Goal: Check status: Check status

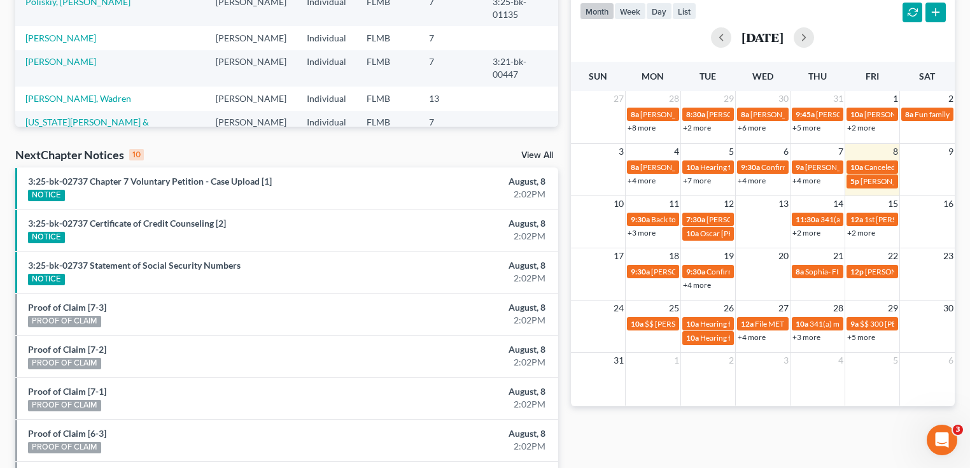
scroll to position [356, 0]
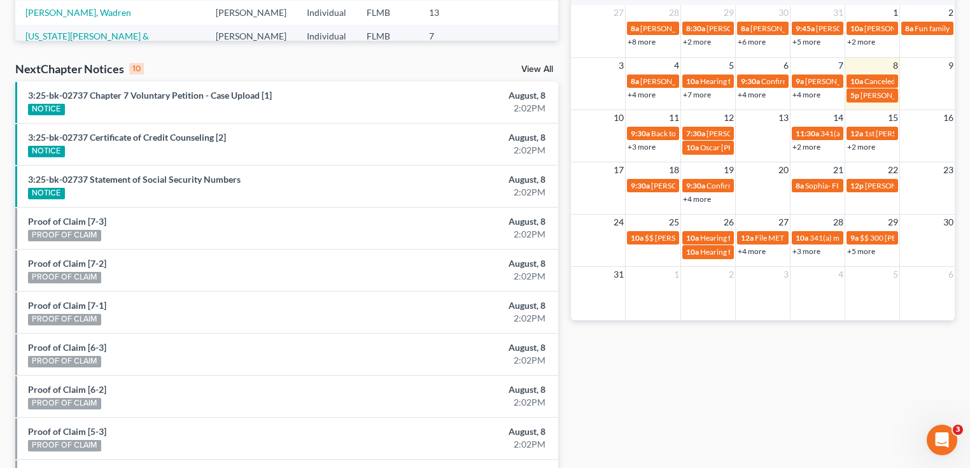
click at [634, 148] on link "+3 more" at bounding box center [641, 147] width 28 height 10
click at [644, 377] on div "Monthly Progress Bankruptcy Bankruptcy August 2025 July 2025 June 2025 May 2025…" at bounding box center [762, 115] width 396 height 811
click at [643, 143] on link "+3 more" at bounding box center [641, 147] width 28 height 10
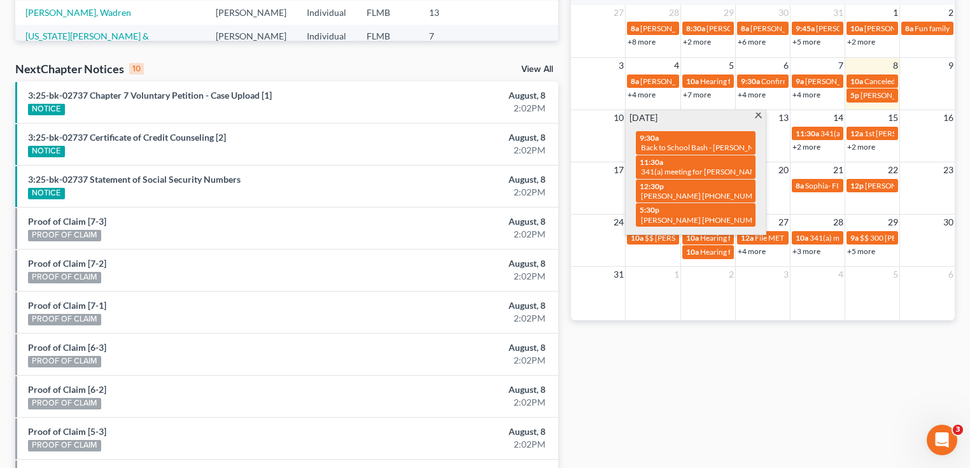
click at [626, 403] on div "Monthly Progress Bankruptcy Bankruptcy August 2025 July 2025 June 2025 May 2025…" at bounding box center [762, 115] width 396 height 811
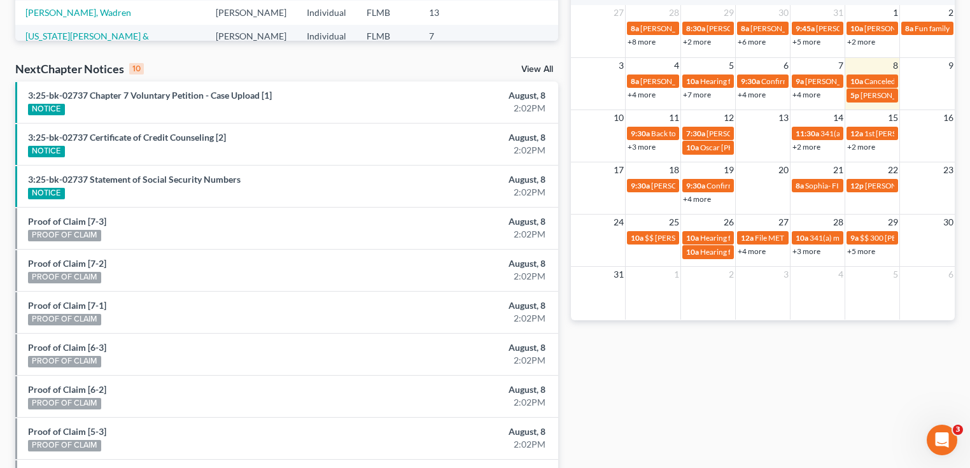
click at [638, 145] on link "+3 more" at bounding box center [641, 147] width 28 height 10
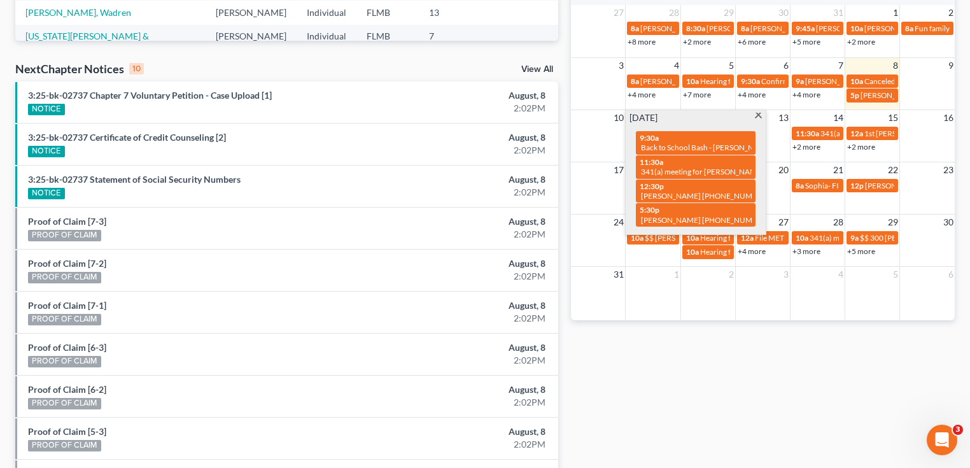
click at [672, 388] on div "Monthly Progress Bankruptcy Bankruptcy August 2025 July 2025 June 2025 May 2025…" at bounding box center [762, 115] width 396 height 811
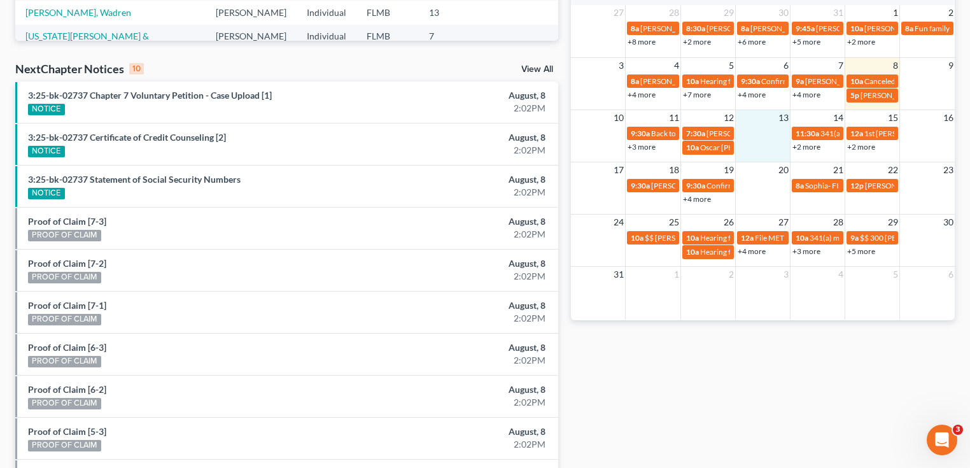
click at [766, 130] on td at bounding box center [762, 139] width 55 height 29
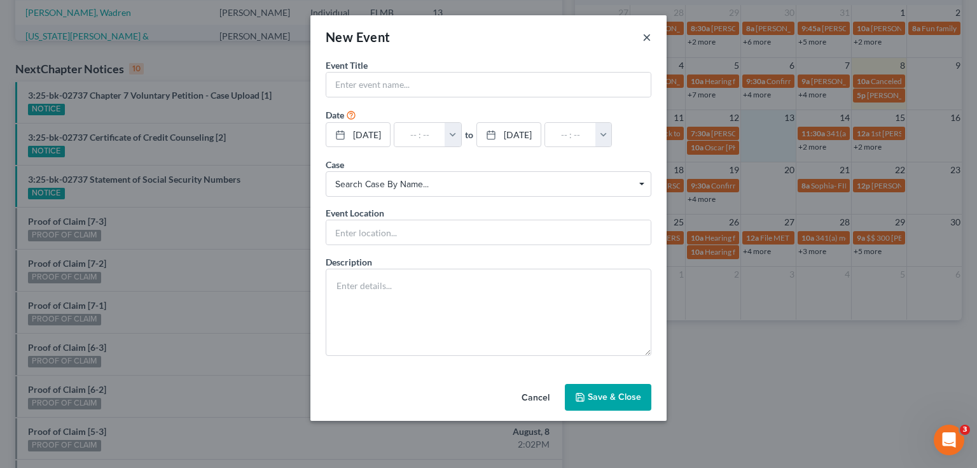
click at [648, 36] on button "×" at bounding box center [647, 36] width 9 height 15
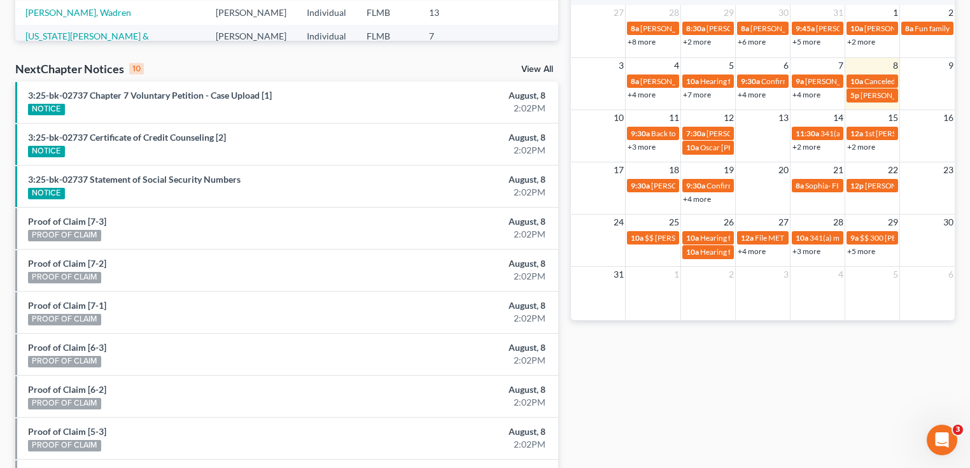
click at [695, 199] on link "+4 more" at bounding box center [697, 199] width 28 height 10
click at [694, 327] on div "Monthly Progress Bankruptcy Bankruptcy August 2025 July 2025 June 2025 May 2025…" at bounding box center [762, 115] width 396 height 811
click at [692, 199] on link "+4 more" at bounding box center [697, 199] width 28 height 10
click at [685, 384] on div "Monthly Progress Bankruptcy Bankruptcy August 2025 July 2025 June 2025 May 2025…" at bounding box center [762, 115] width 396 height 811
click at [643, 146] on link "+3 more" at bounding box center [641, 147] width 28 height 10
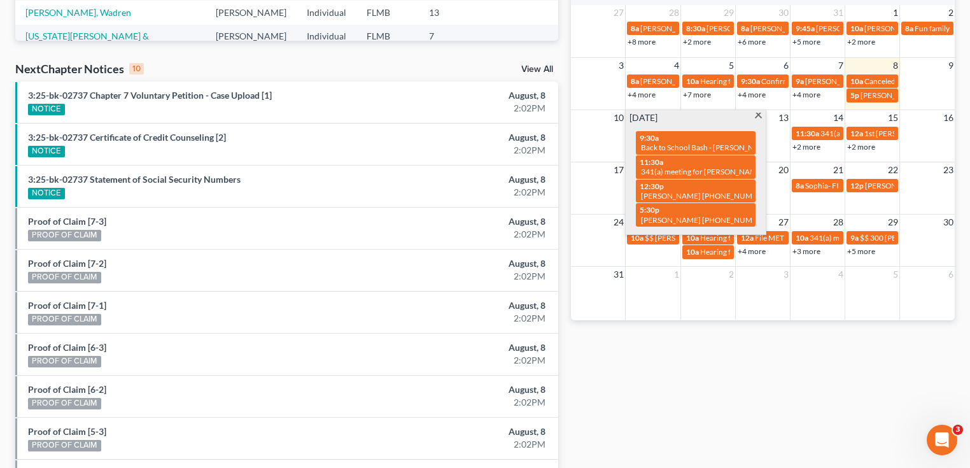
click at [779, 149] on td at bounding box center [762, 139] width 55 height 29
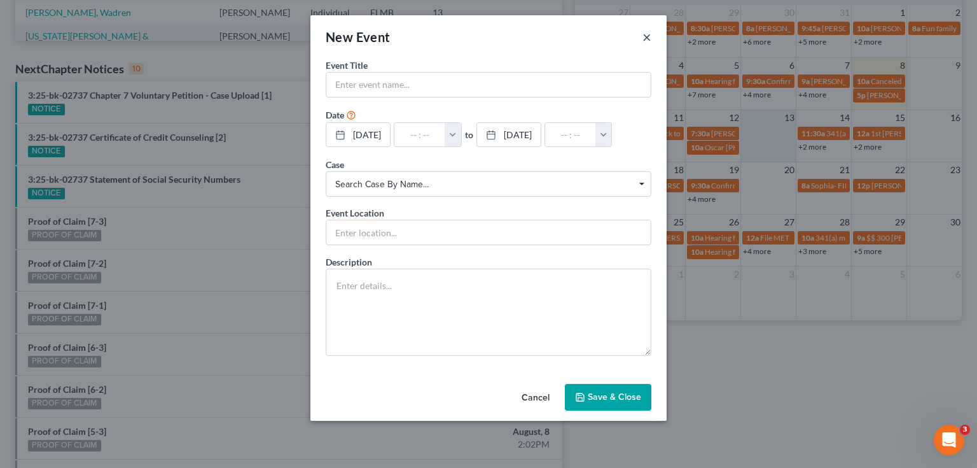
click at [648, 36] on button "×" at bounding box center [647, 36] width 9 height 15
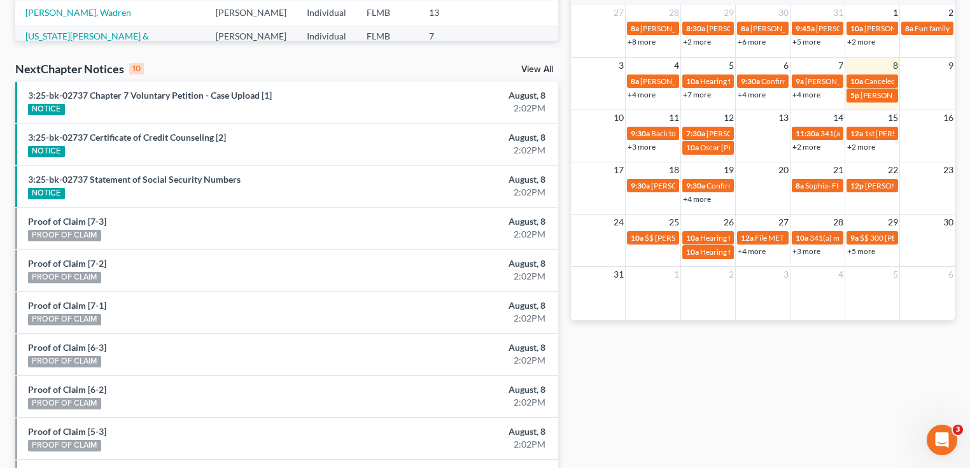
click at [649, 146] on link "+3 more" at bounding box center [641, 147] width 28 height 10
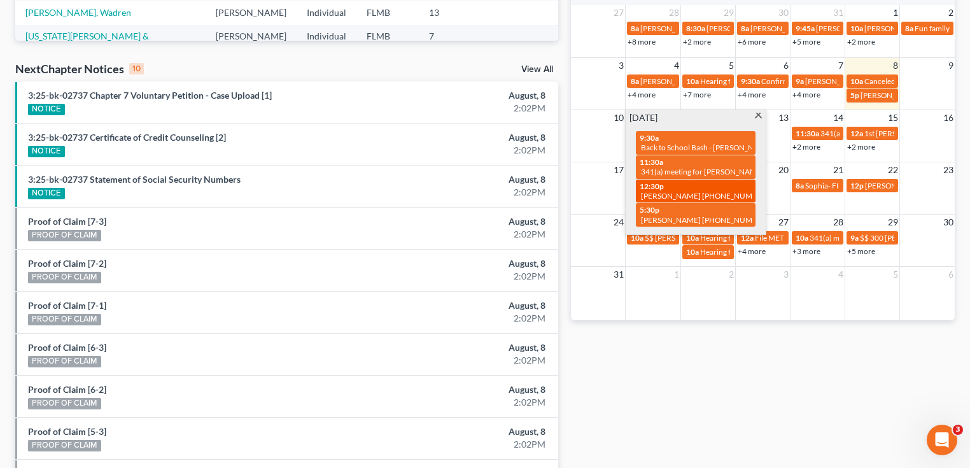
click at [694, 197] on span "[PERSON_NAME] [PHONE_NUMBER]" at bounding box center [705, 196] width 129 height 10
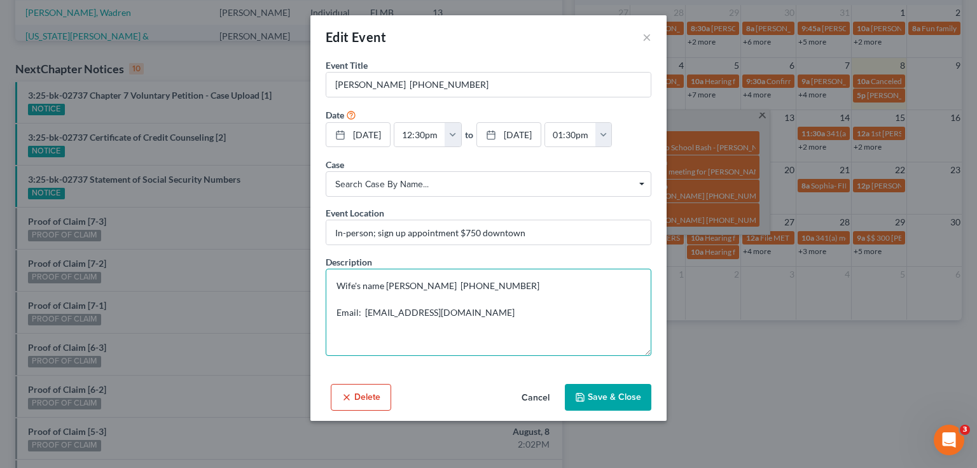
click at [576, 316] on textarea "Wife's name Windee 904-728-2488 Email: chucksseas@gmail.com" at bounding box center [489, 312] width 326 height 87
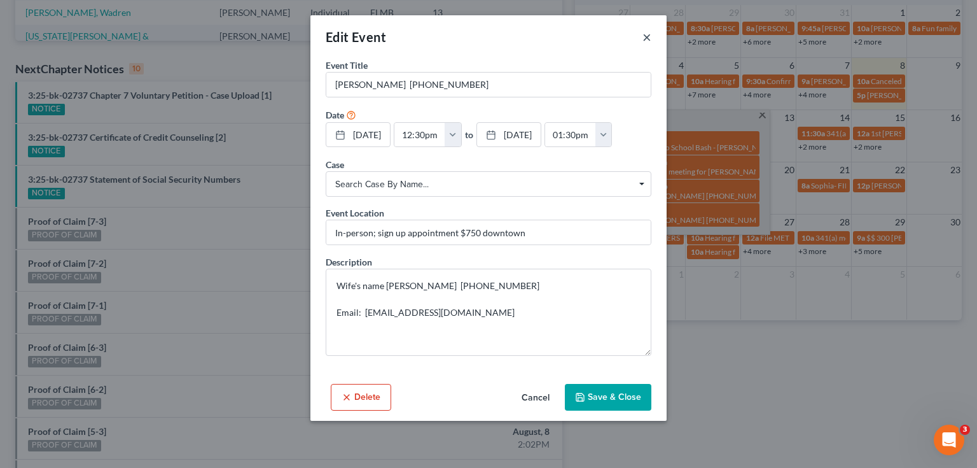
click at [648, 38] on button "×" at bounding box center [647, 36] width 9 height 15
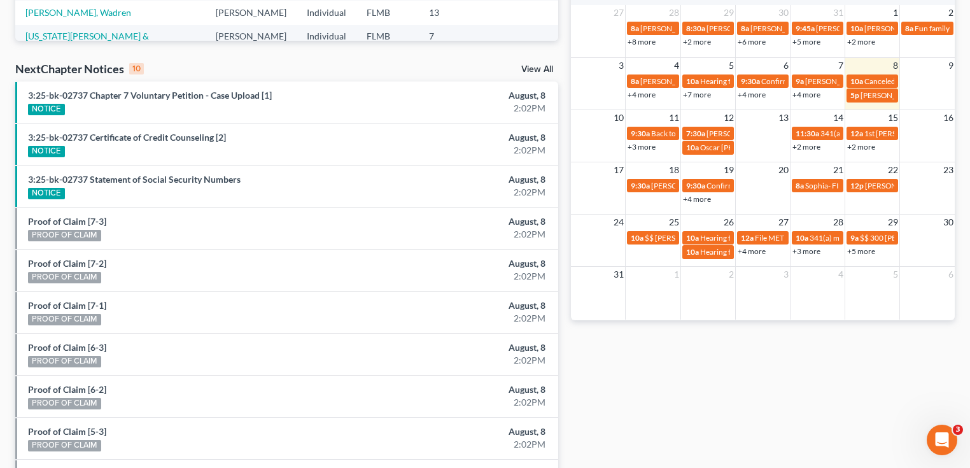
click at [809, 346] on div "Monthly Progress Bankruptcy Bankruptcy August 2025 July 2025 June 2025 May 2025…" at bounding box center [762, 115] width 396 height 811
click at [720, 144] on span "Oscar [PHONE_NUMBER] ([PERSON_NAME] will translate) [EMAIL_ADDRESS][DOMAIN_NAME]" at bounding box center [863, 148] width 326 height 10
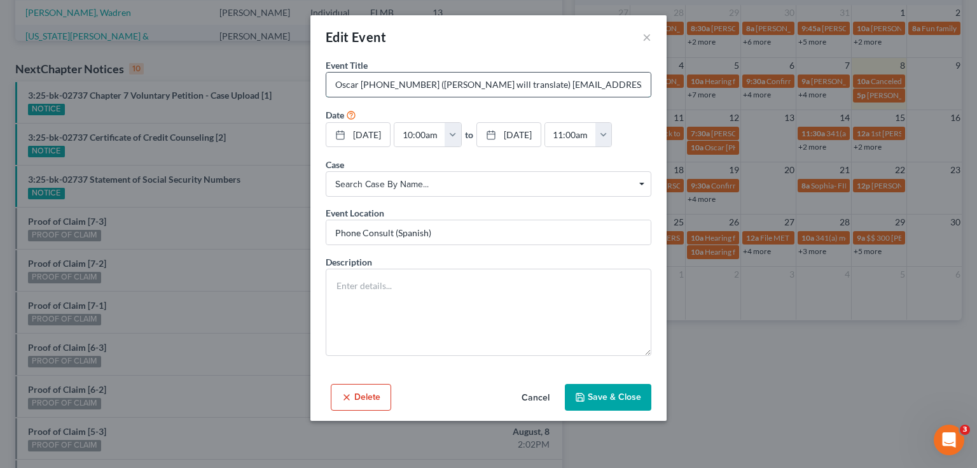
drag, startPoint x: 618, startPoint y: 83, endPoint x: 507, endPoint y: 85, distance: 110.7
click at [507, 85] on input "Oscar [PHONE_NUMBER] ([PERSON_NAME] will translate) [EMAIL_ADDRESS][DOMAIN_NAME]" at bounding box center [488, 85] width 325 height 24
click at [645, 36] on button "×" at bounding box center [647, 36] width 9 height 15
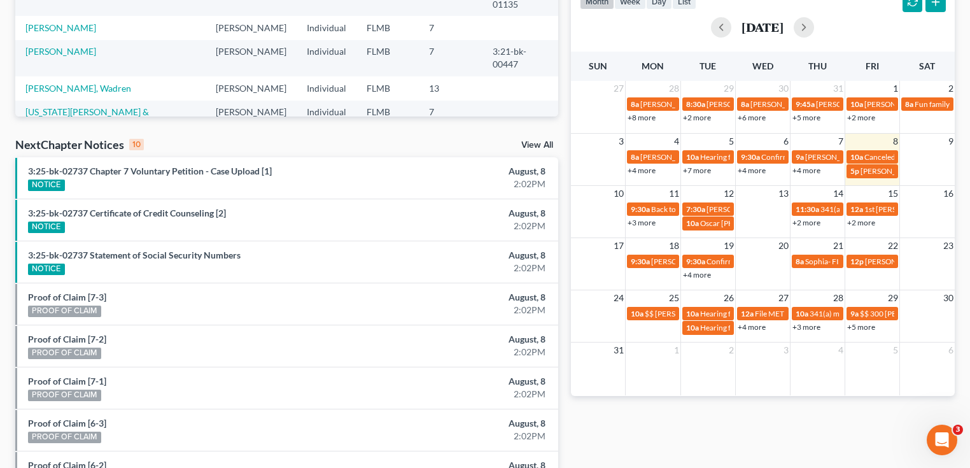
scroll to position [0, 0]
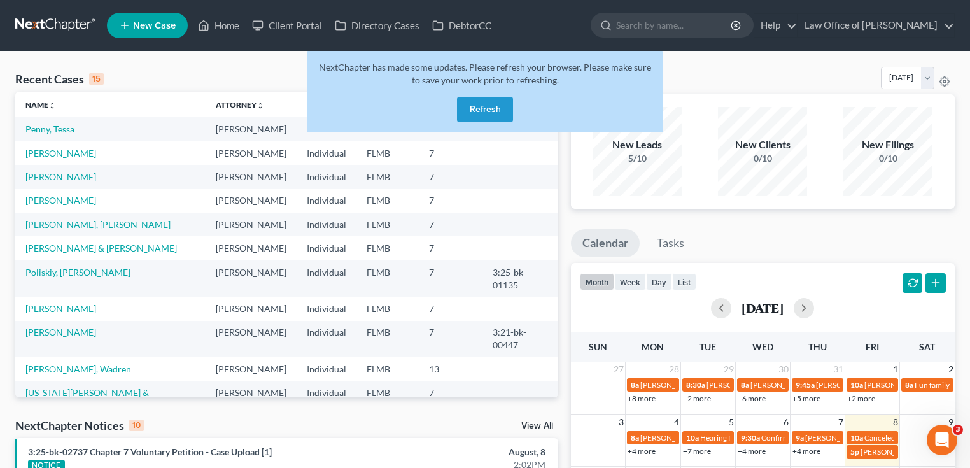
click at [491, 112] on button "Refresh" at bounding box center [485, 109] width 56 height 25
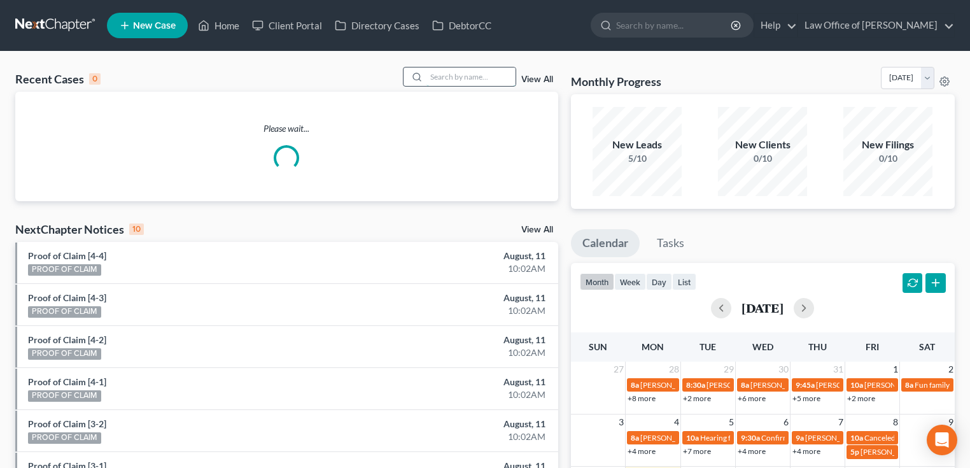
click at [482, 79] on input "search" at bounding box center [470, 76] width 89 height 18
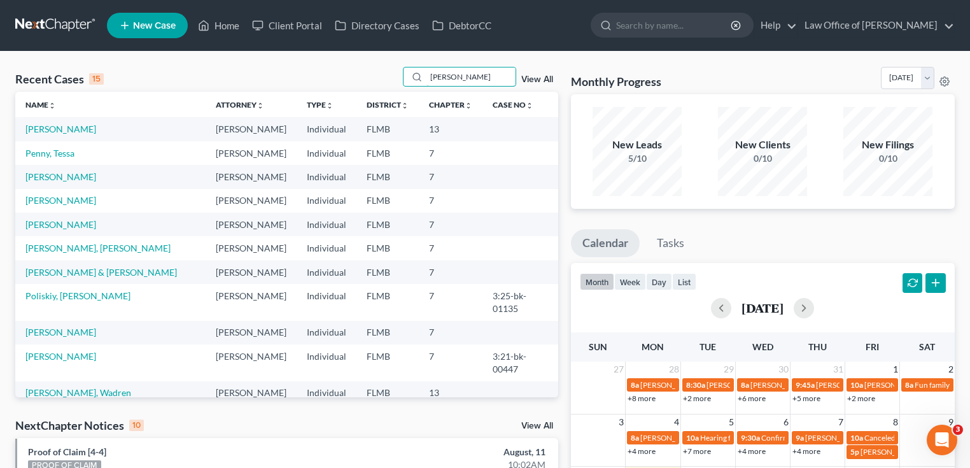
type input "leslie"
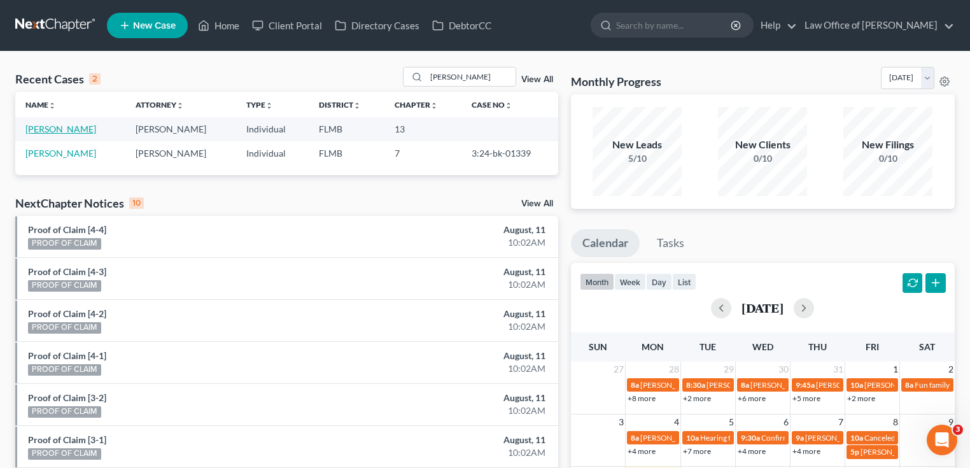
click at [33, 128] on link "[PERSON_NAME]" at bounding box center [60, 128] width 71 height 11
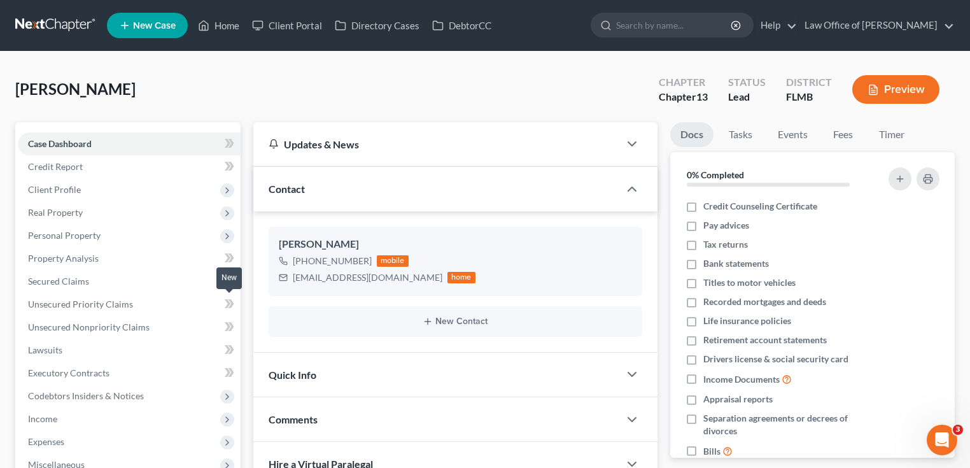
scroll to position [318, 0]
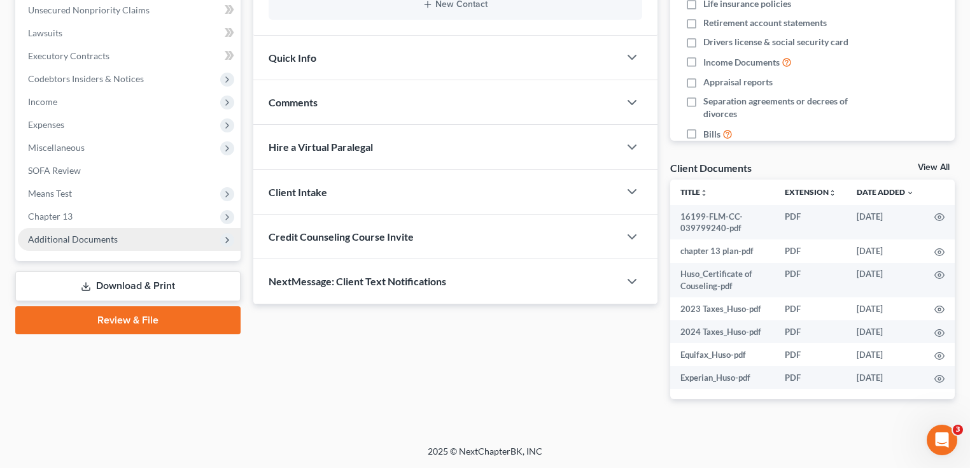
click at [153, 239] on span "Additional Documents" at bounding box center [129, 239] width 223 height 23
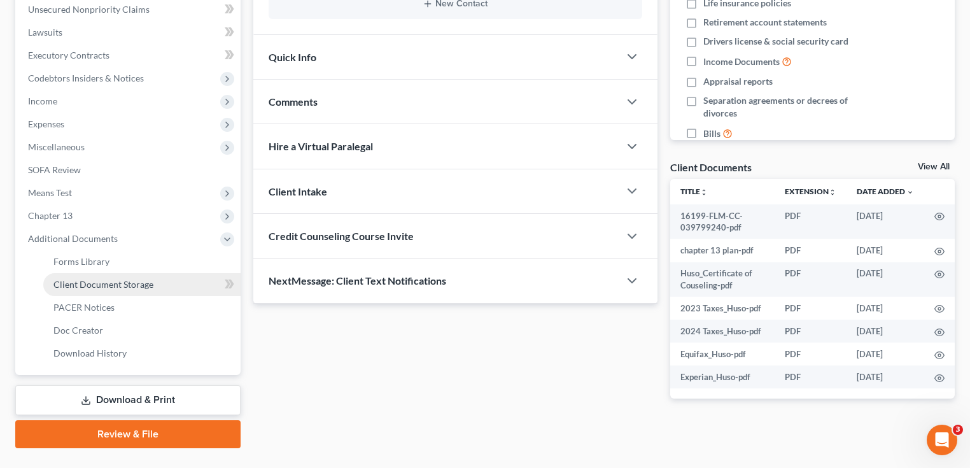
click at [109, 291] on link "Client Document Storage" at bounding box center [141, 284] width 197 height 23
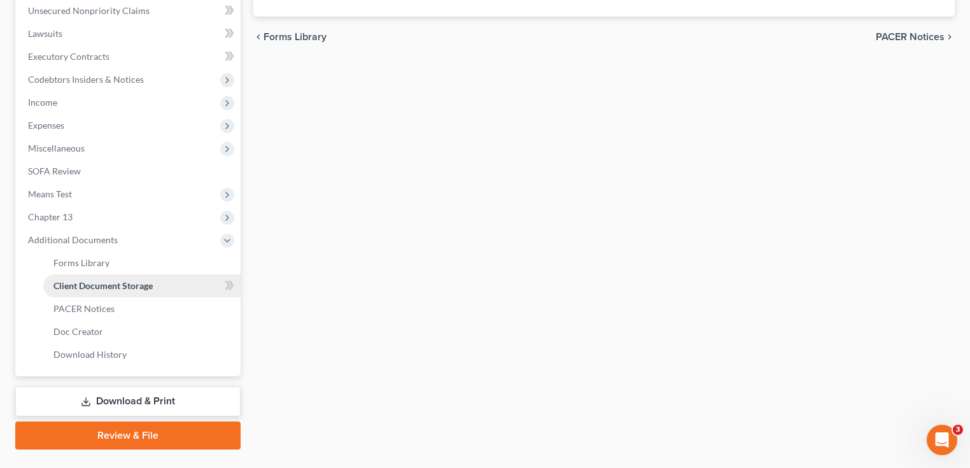
select select "12"
select select "9"
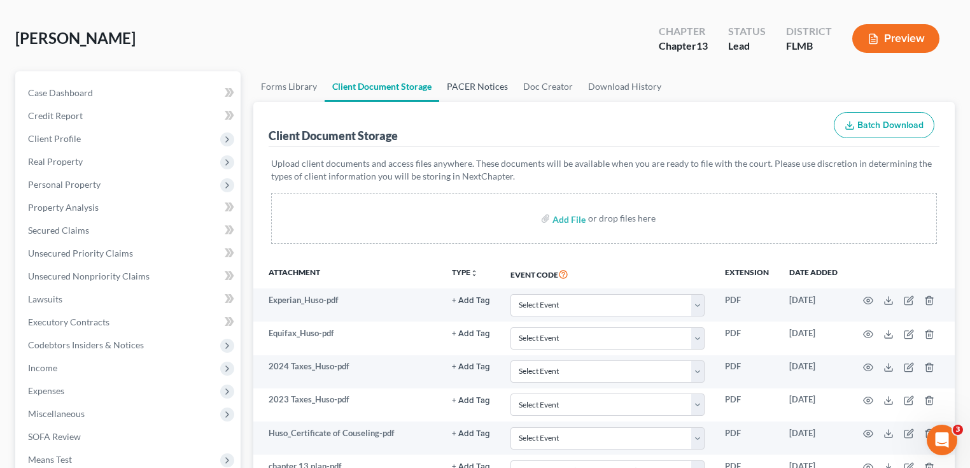
click at [449, 89] on link "PACER Notices" at bounding box center [477, 86] width 76 height 31
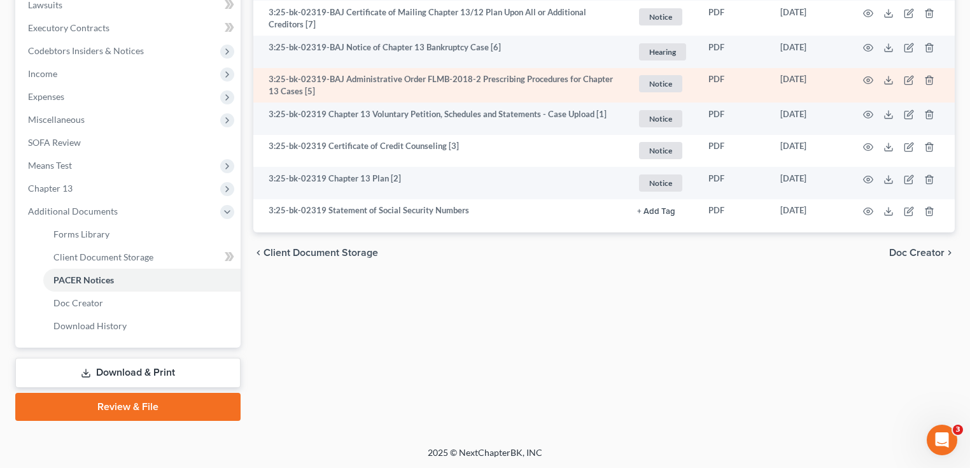
scroll to position [192, 0]
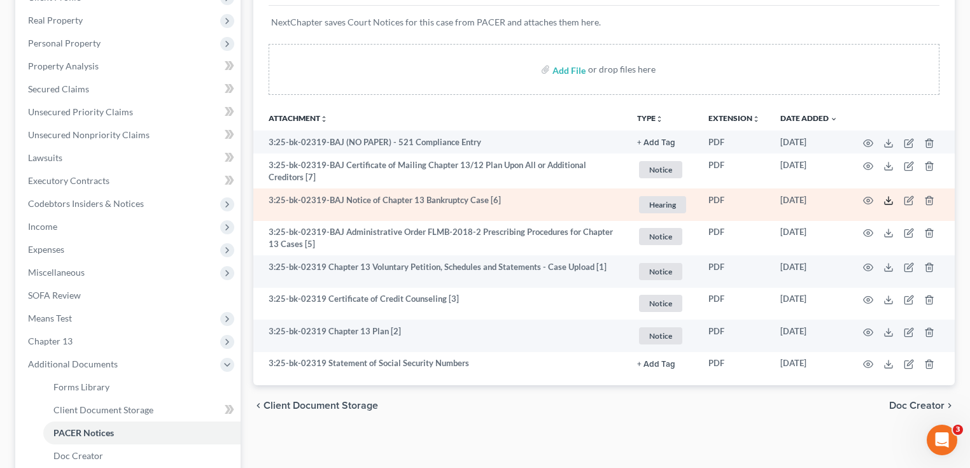
click at [888, 197] on line at bounding box center [888, 199] width 0 height 5
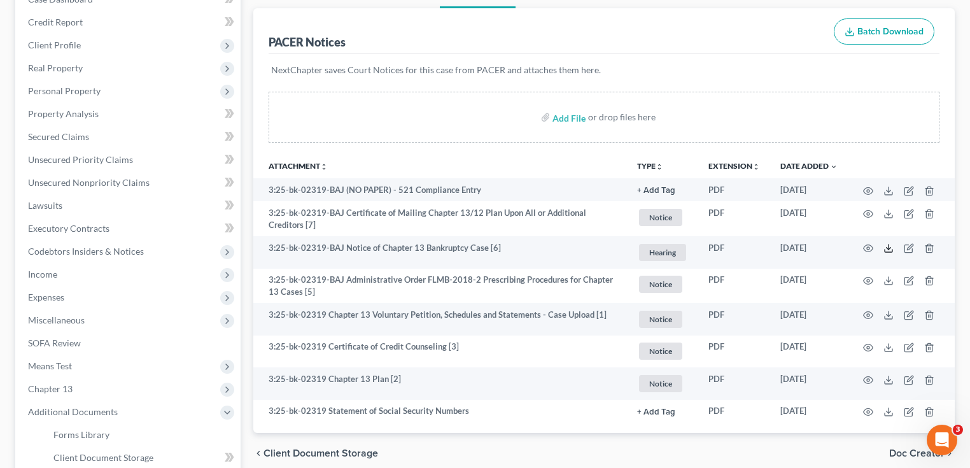
scroll to position [0, 0]
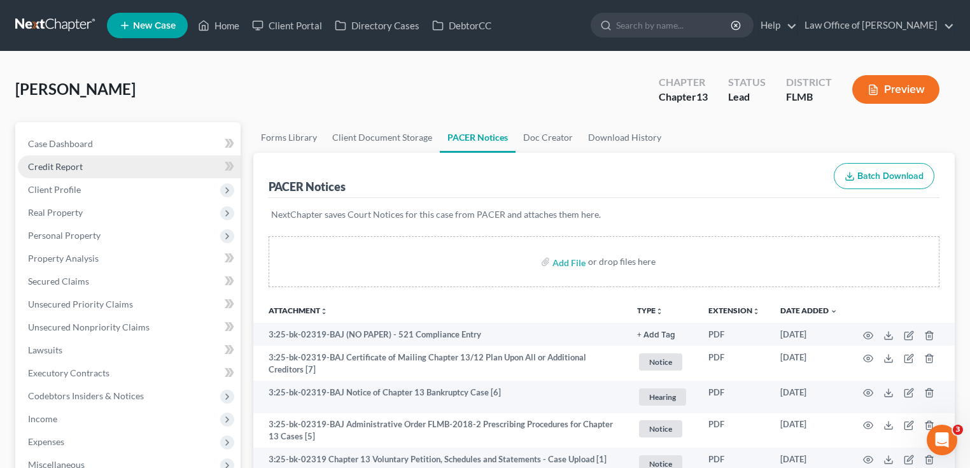
click at [73, 166] on span "Credit Report" at bounding box center [55, 166] width 55 height 11
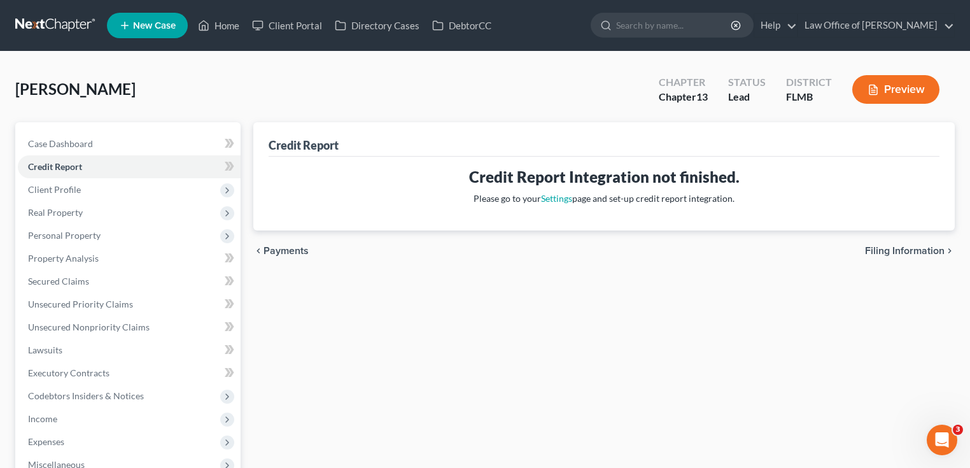
click at [195, 94] on div "Huso, Lesli Upgraded Chapter Chapter 13 Status Lead District FLMB Preview" at bounding box center [484, 94] width 939 height 55
click at [460, 109] on div "Huso, Lesli Upgraded Chapter Chapter 13 Status Lead District FLMB Preview" at bounding box center [484, 94] width 939 height 55
click at [58, 31] on link at bounding box center [55, 25] width 81 height 23
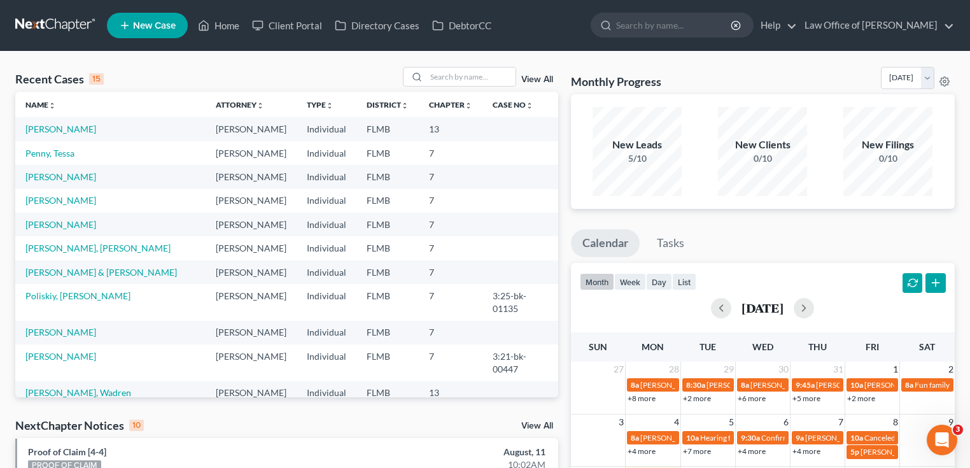
click at [224, 69] on div "Recent Cases 15 View All" at bounding box center [286, 79] width 543 height 25
click at [452, 74] on input "search" at bounding box center [470, 76] width 89 height 18
type input "[PERSON_NAME]"
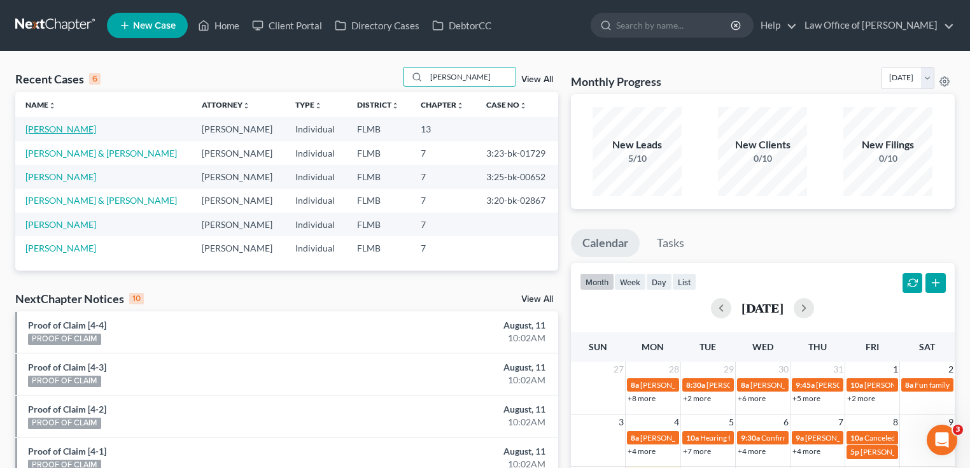
click at [63, 129] on link "[PERSON_NAME]" at bounding box center [60, 128] width 71 height 11
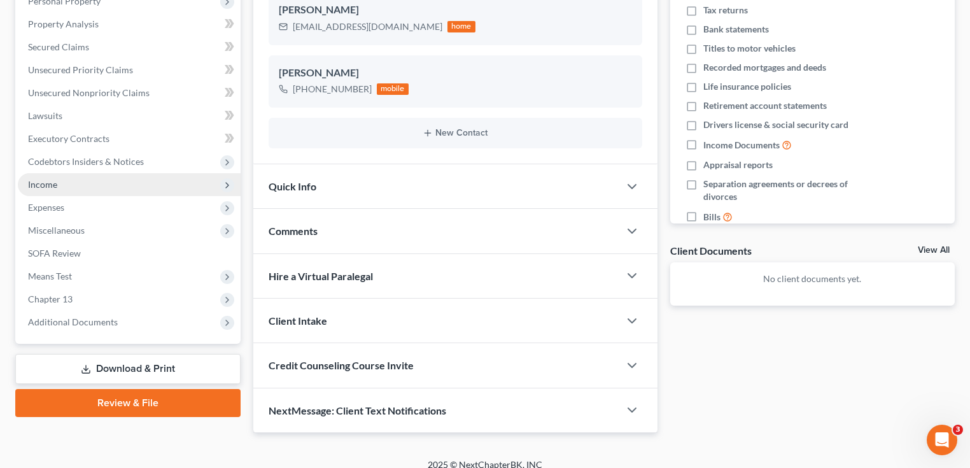
scroll to position [246, 0]
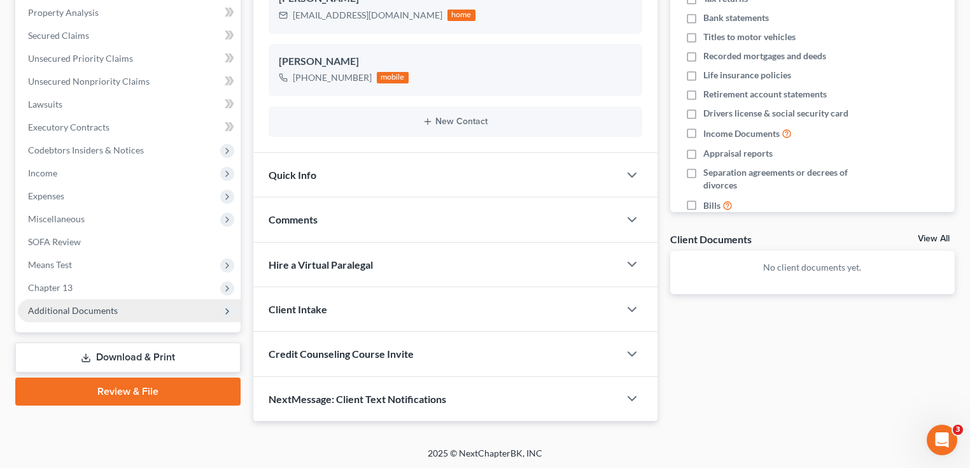
click at [114, 314] on span "Additional Documents" at bounding box center [73, 310] width 90 height 11
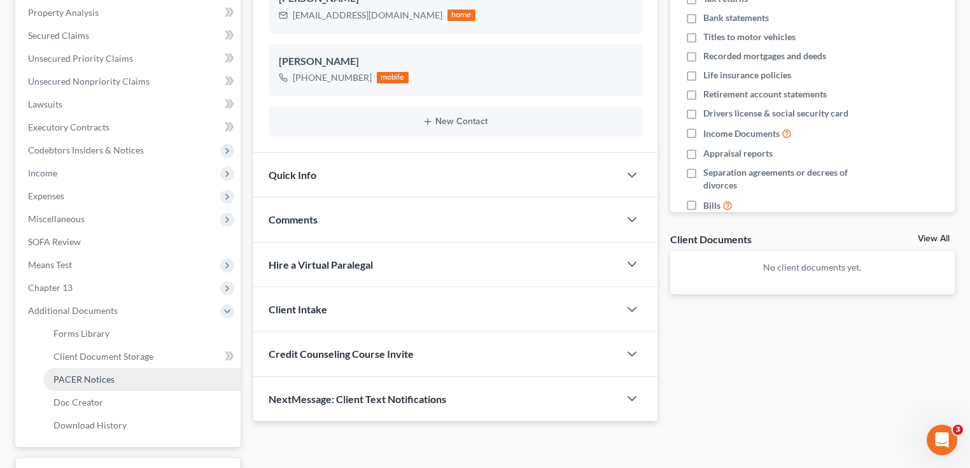
click at [108, 379] on span "PACER Notices" at bounding box center [83, 379] width 61 height 11
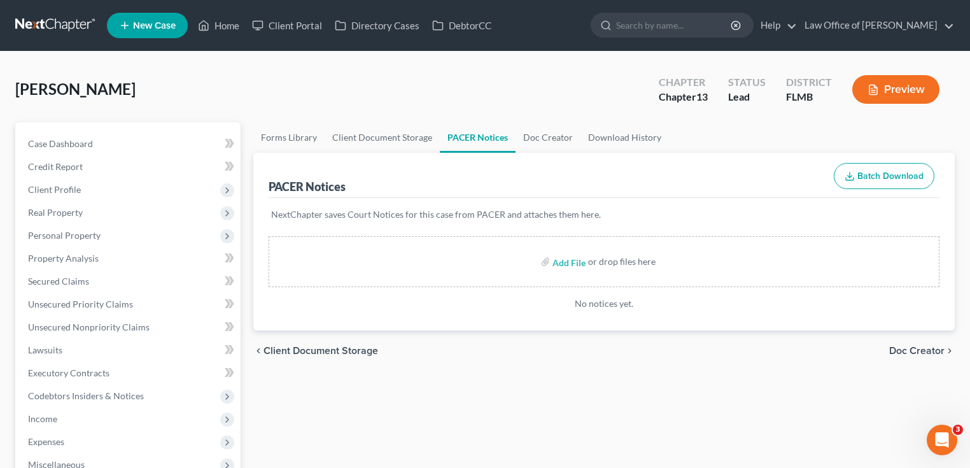
click at [244, 97] on div "[PERSON_NAME] Upgraded Chapter Chapter 13 Status Lead District FLMB Preview" at bounding box center [484, 94] width 939 height 55
